Goal: Find specific page/section

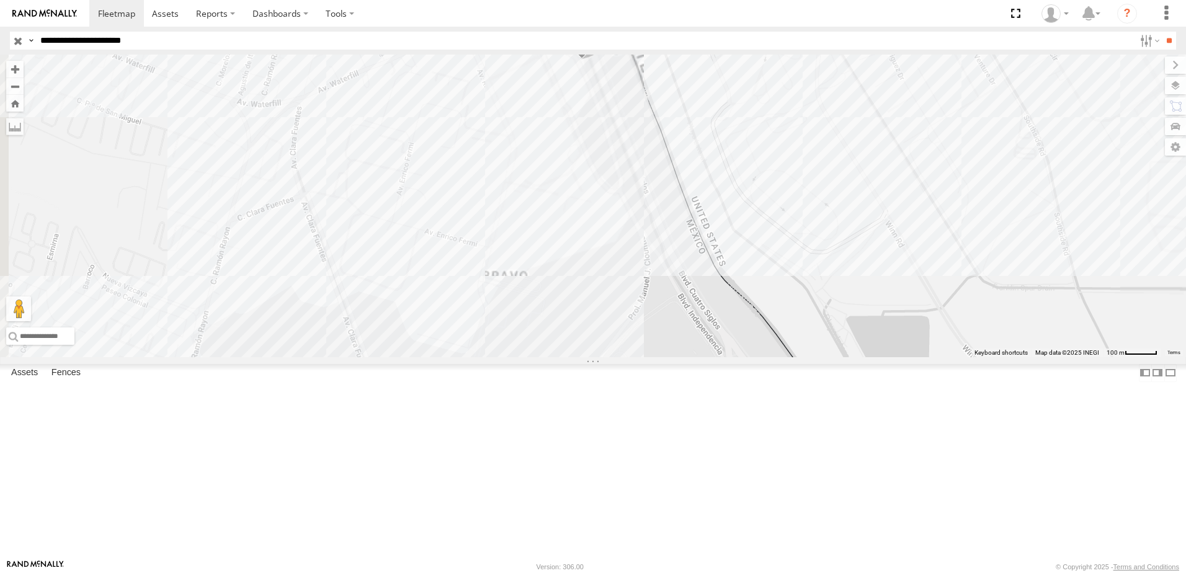
drag, startPoint x: 780, startPoint y: 195, endPoint x: 792, endPoint y: 276, distance: 82.2
click at [792, 276] on div "0758 7323 2 338" at bounding box center [593, 206] width 1186 height 303
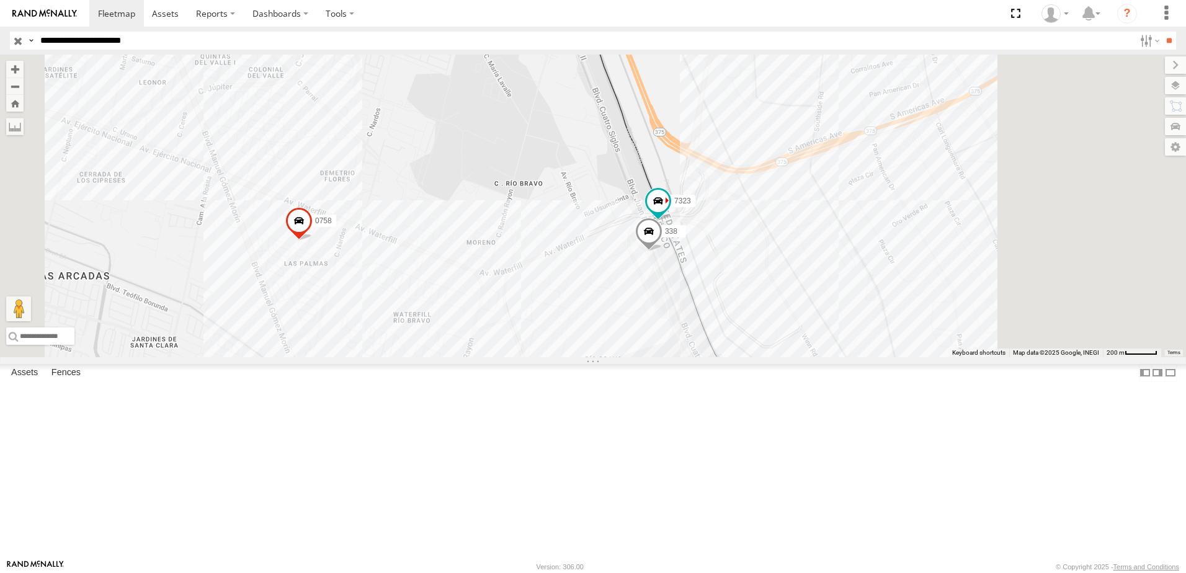
drag, startPoint x: 890, startPoint y: 422, endPoint x: 626, endPoint y: 428, distance: 263.8
click at [681, 357] on div "0758 7323 338 2" at bounding box center [593, 206] width 1186 height 303
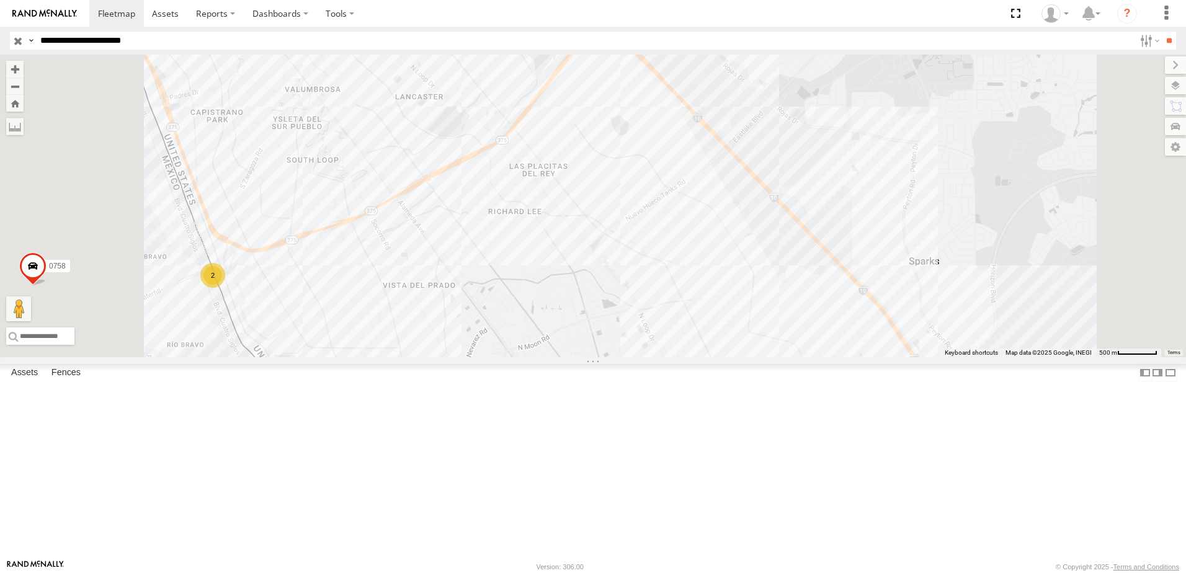
drag, startPoint x: 359, startPoint y: 432, endPoint x: 451, endPoint y: 418, distance: 93.5
click at [441, 357] on div "0758 2 2" at bounding box center [593, 206] width 1186 height 303
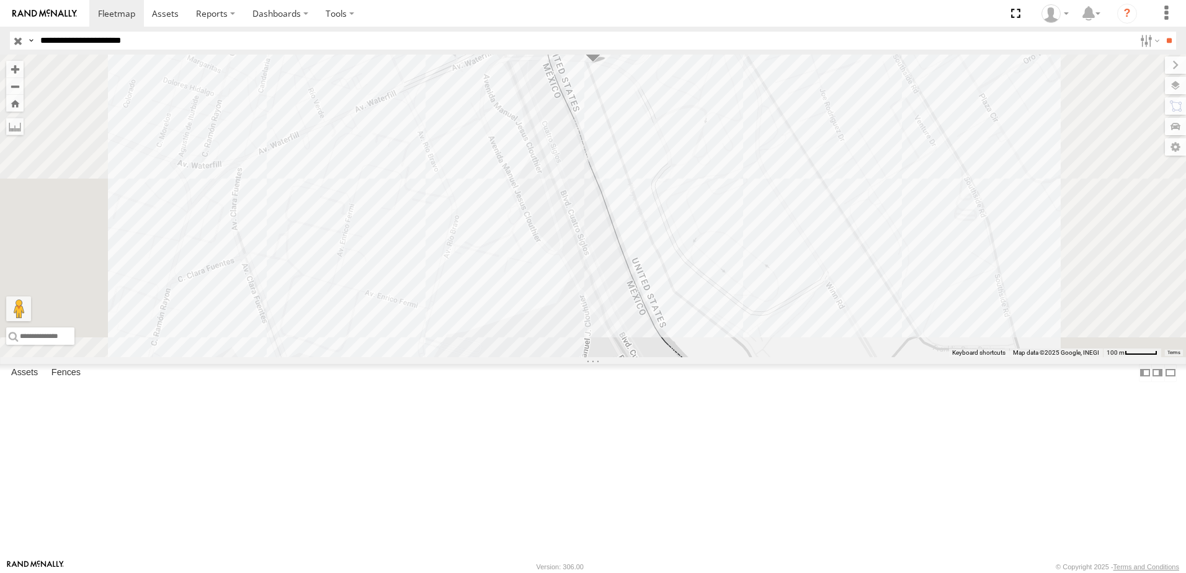
drag, startPoint x: 860, startPoint y: 192, endPoint x: 864, endPoint y: 243, distance: 51.0
click at [864, 243] on div "7323 0758 338 8736 558" at bounding box center [593, 206] width 1186 height 303
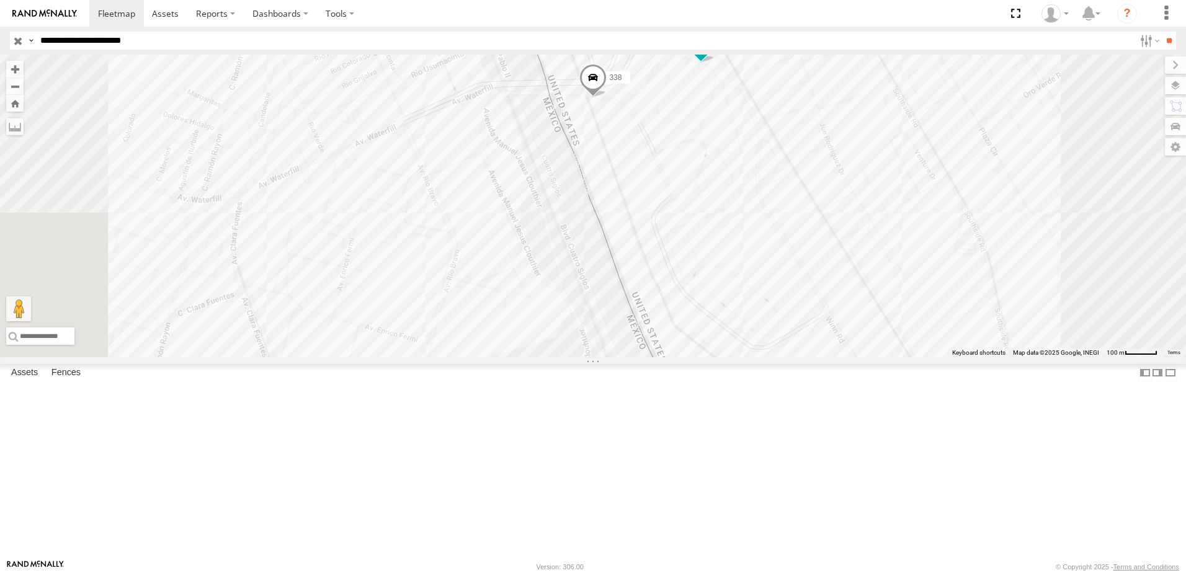
click at [187, 42] on input "**********" at bounding box center [585, 41] width 1100 height 18
type input "**********"
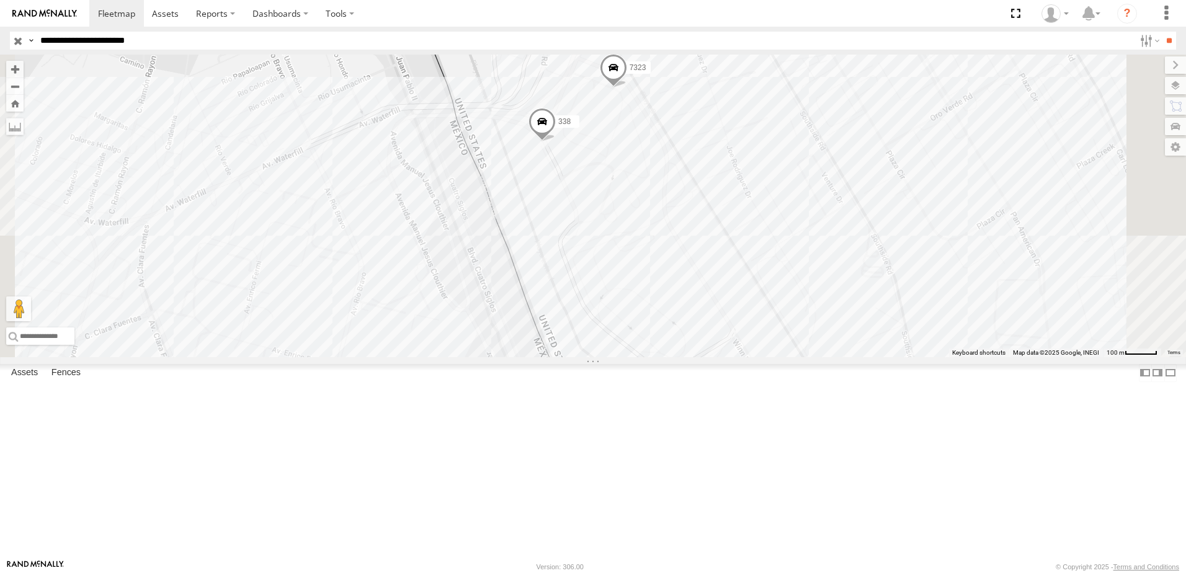
drag, startPoint x: 608, startPoint y: 370, endPoint x: 676, endPoint y: 303, distance: 96.1
click at [626, 346] on div "0758 7323 338" at bounding box center [593, 206] width 1186 height 303
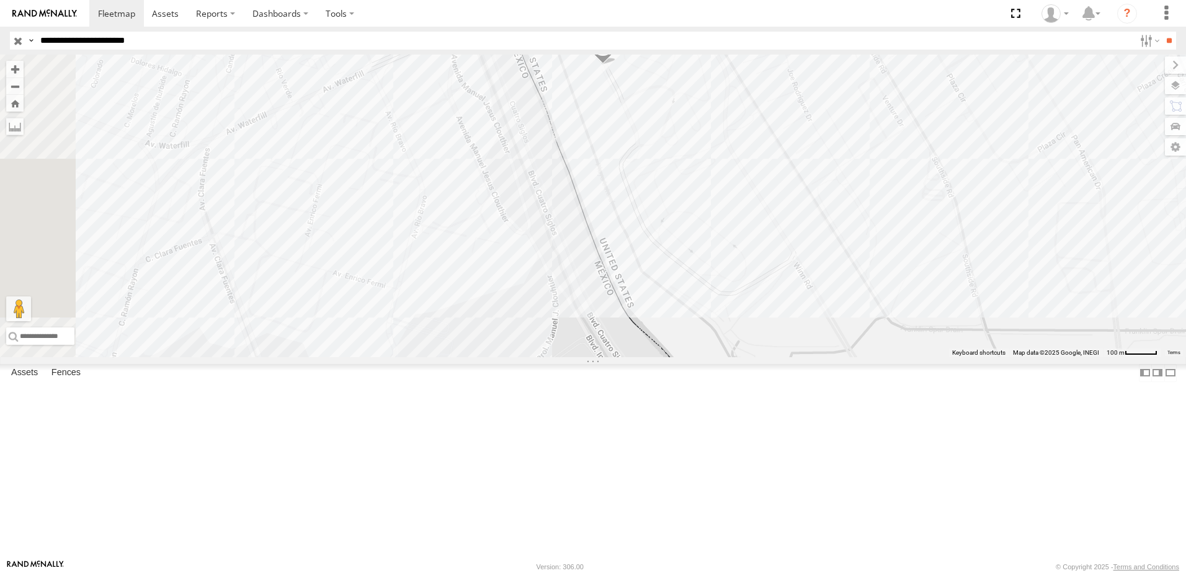
drag, startPoint x: 782, startPoint y: 328, endPoint x: 774, endPoint y: 352, distance: 24.9
click at [776, 352] on div "0758 7323 338 8736 558" at bounding box center [593, 206] width 1186 height 303
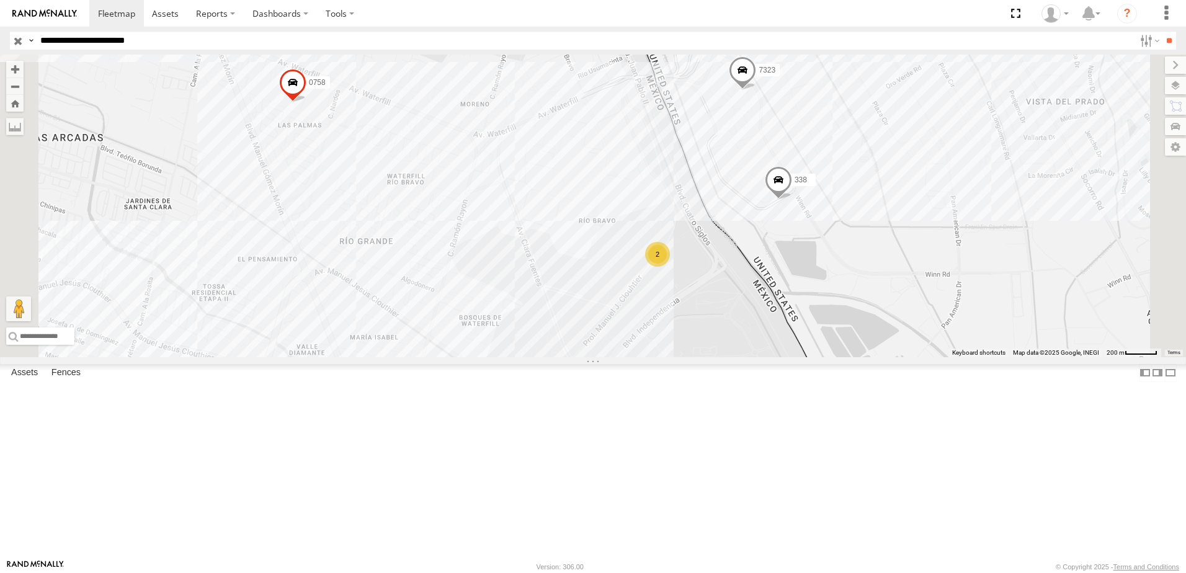
drag, startPoint x: 827, startPoint y: 307, endPoint x: 828, endPoint y: 336, distance: 29.8
click at [829, 336] on div "7323 0758 338 2" at bounding box center [593, 206] width 1186 height 303
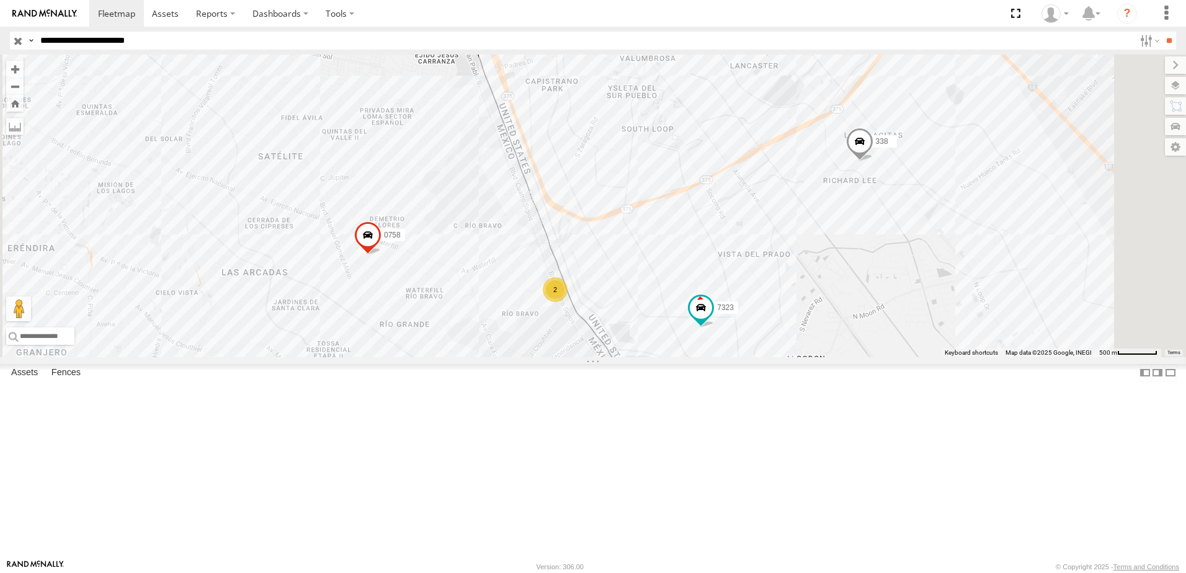
click at [750, 357] on div "7323 0758 338 2" at bounding box center [593, 206] width 1186 height 303
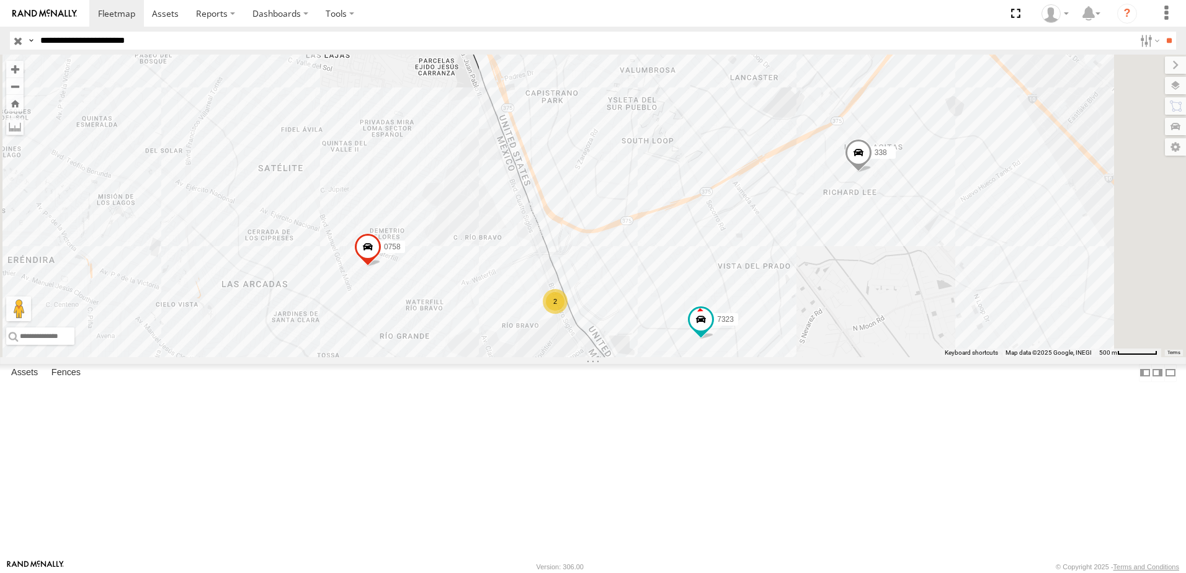
drag, startPoint x: 771, startPoint y: 362, endPoint x: 791, endPoint y: 274, distance: 90.9
click at [777, 318] on div "7323 0758 338 2" at bounding box center [593, 206] width 1186 height 303
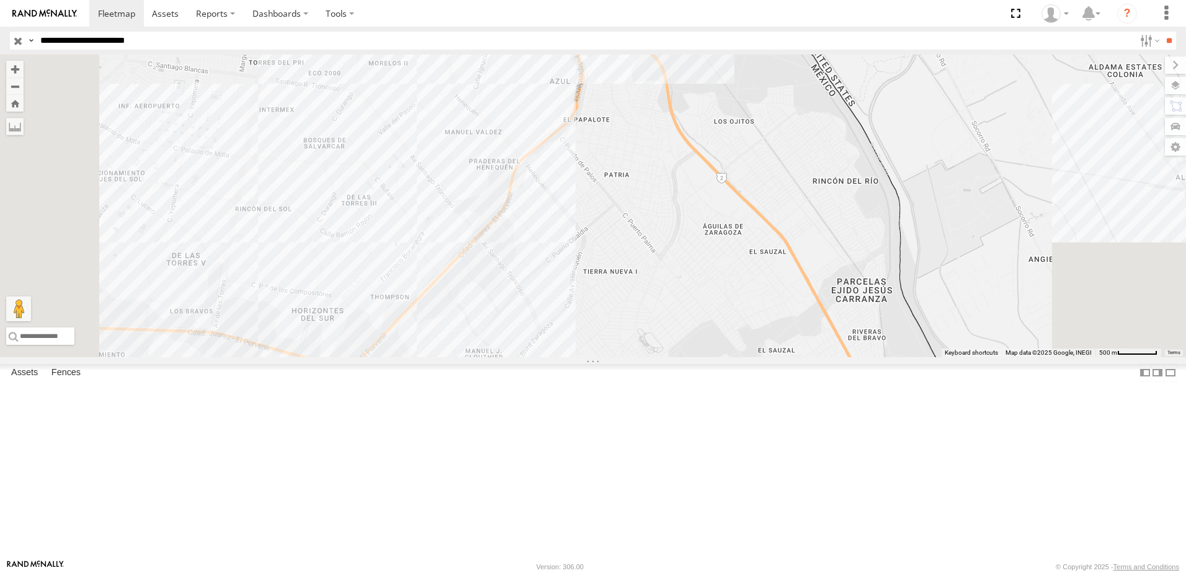
drag, startPoint x: 728, startPoint y: 416, endPoint x: 755, endPoint y: 321, distance: 98.4
click at [748, 339] on div "7323 0758 338 2" at bounding box center [593, 206] width 1186 height 303
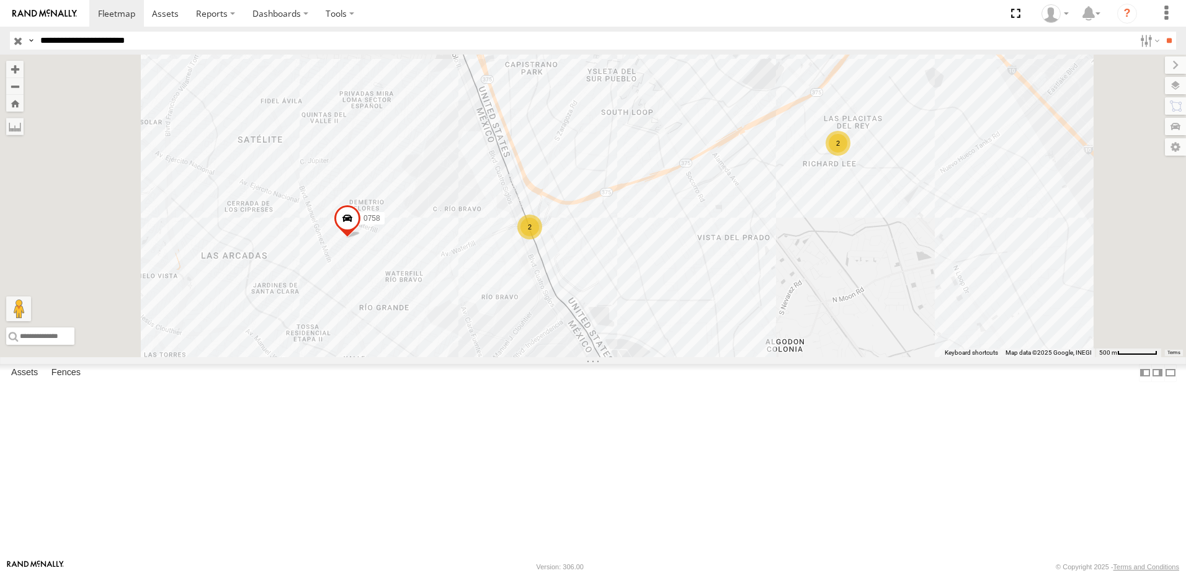
drag, startPoint x: 874, startPoint y: 248, endPoint x: 771, endPoint y: 282, distance: 107.9
click at [809, 272] on div "0758 2 2" at bounding box center [593, 206] width 1186 height 303
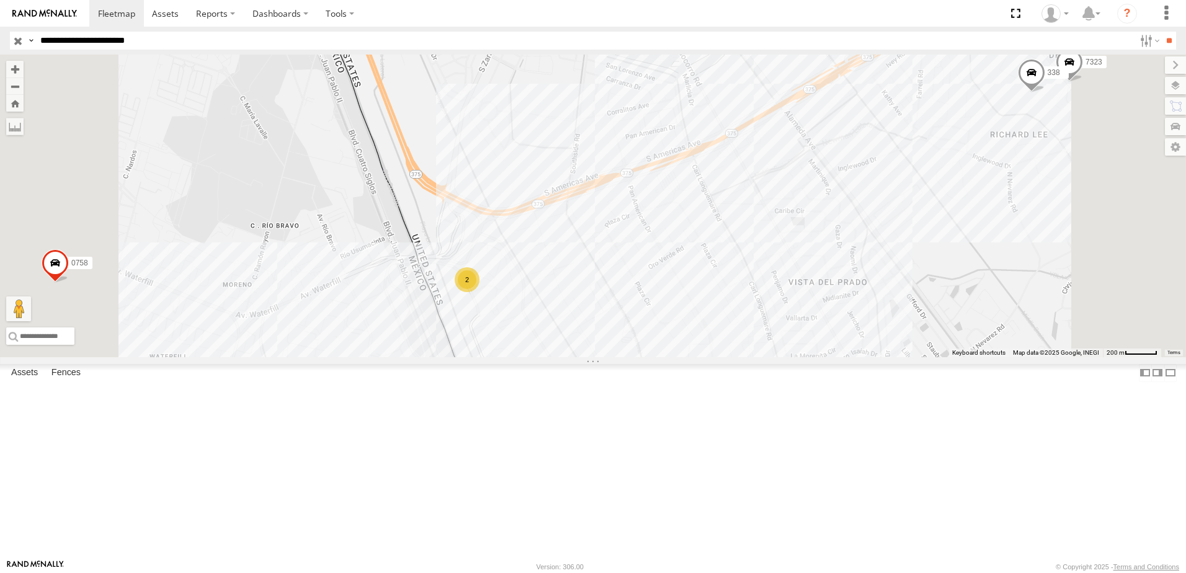
drag, startPoint x: 651, startPoint y: 356, endPoint x: 678, endPoint y: 292, distance: 70.1
click at [672, 313] on div "7323 0758 338 2" at bounding box center [593, 206] width 1186 height 303
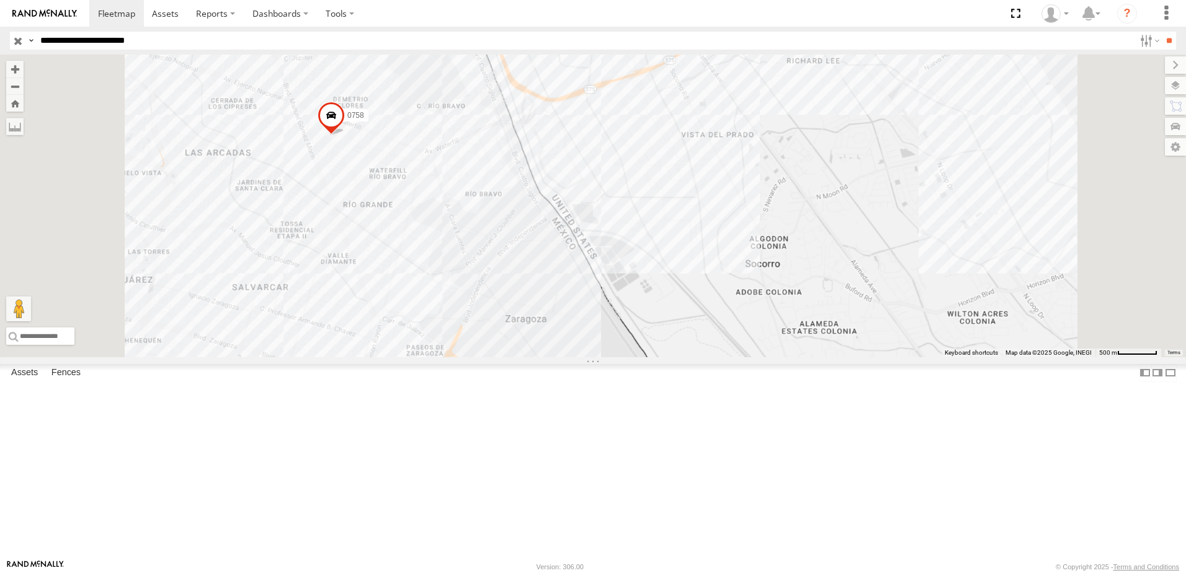
drag, startPoint x: 650, startPoint y: 351, endPoint x: 656, endPoint y: 310, distance: 40.7
click at [656, 318] on div "7323 0758 338" at bounding box center [593, 206] width 1186 height 303
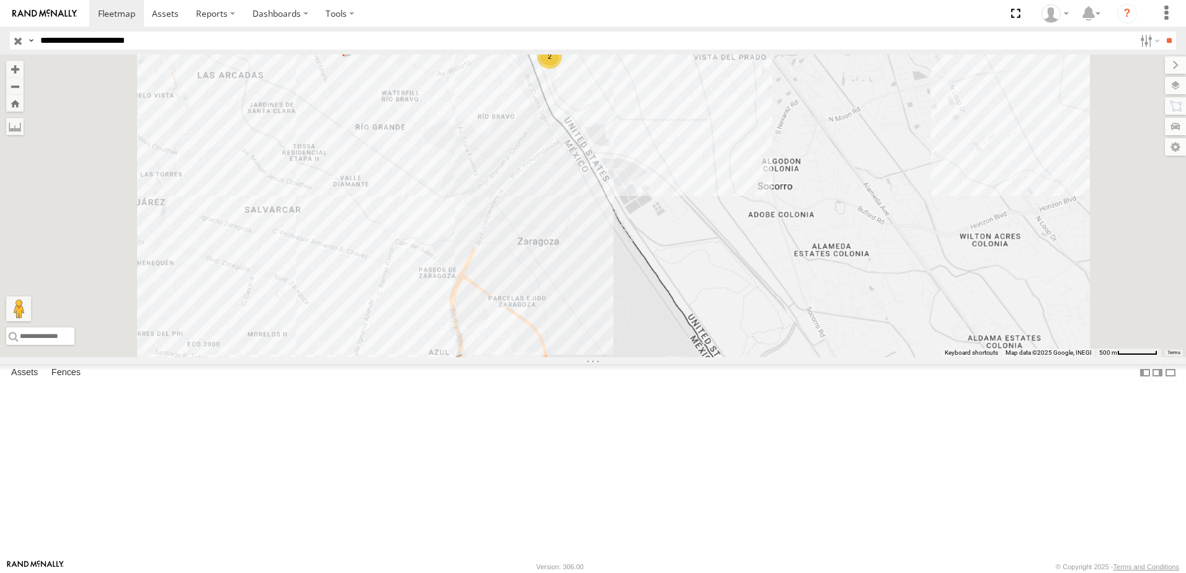
drag, startPoint x: 519, startPoint y: 193, endPoint x: 564, endPoint y: 165, distance: 53.2
click at [564, 165] on div "7323 0758 338 2" at bounding box center [593, 206] width 1186 height 303
